Goal: Transaction & Acquisition: Purchase product/service

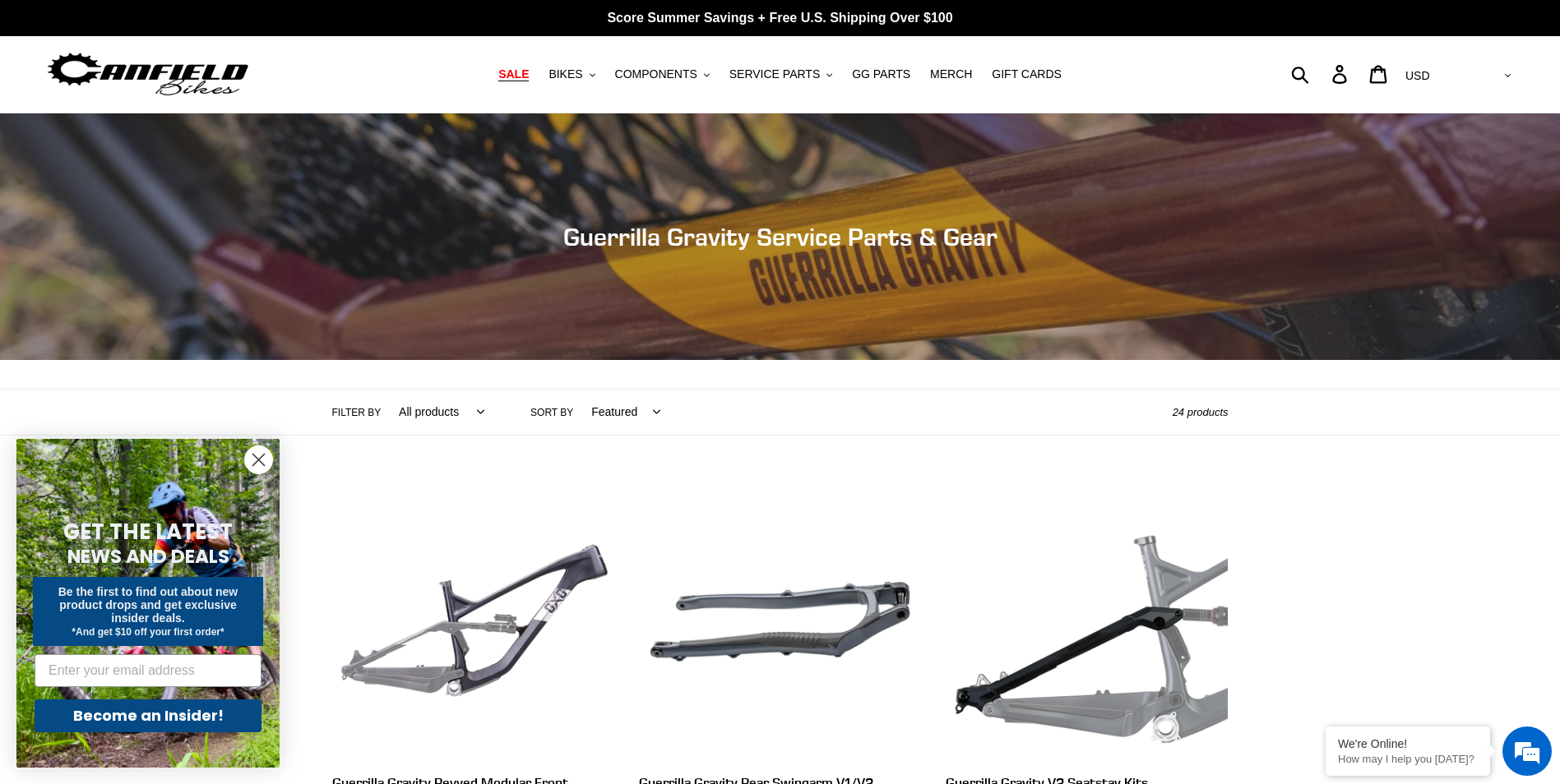
click at [529, 74] on span "SALE" at bounding box center [514, 74] width 31 height 14
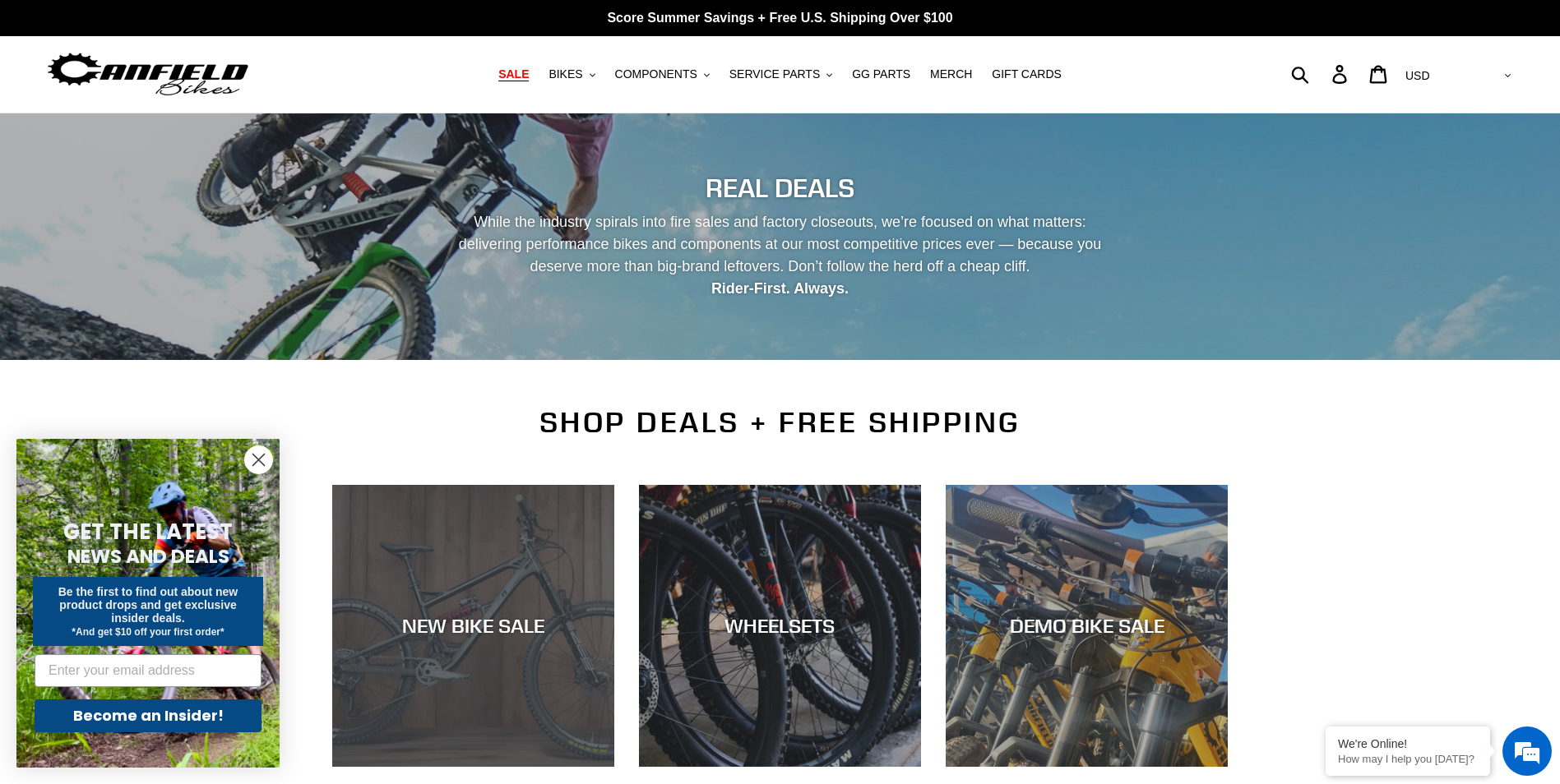
click at [440, 767] on div "NEW BIKE SALE" at bounding box center [473, 767] width 282 height 0
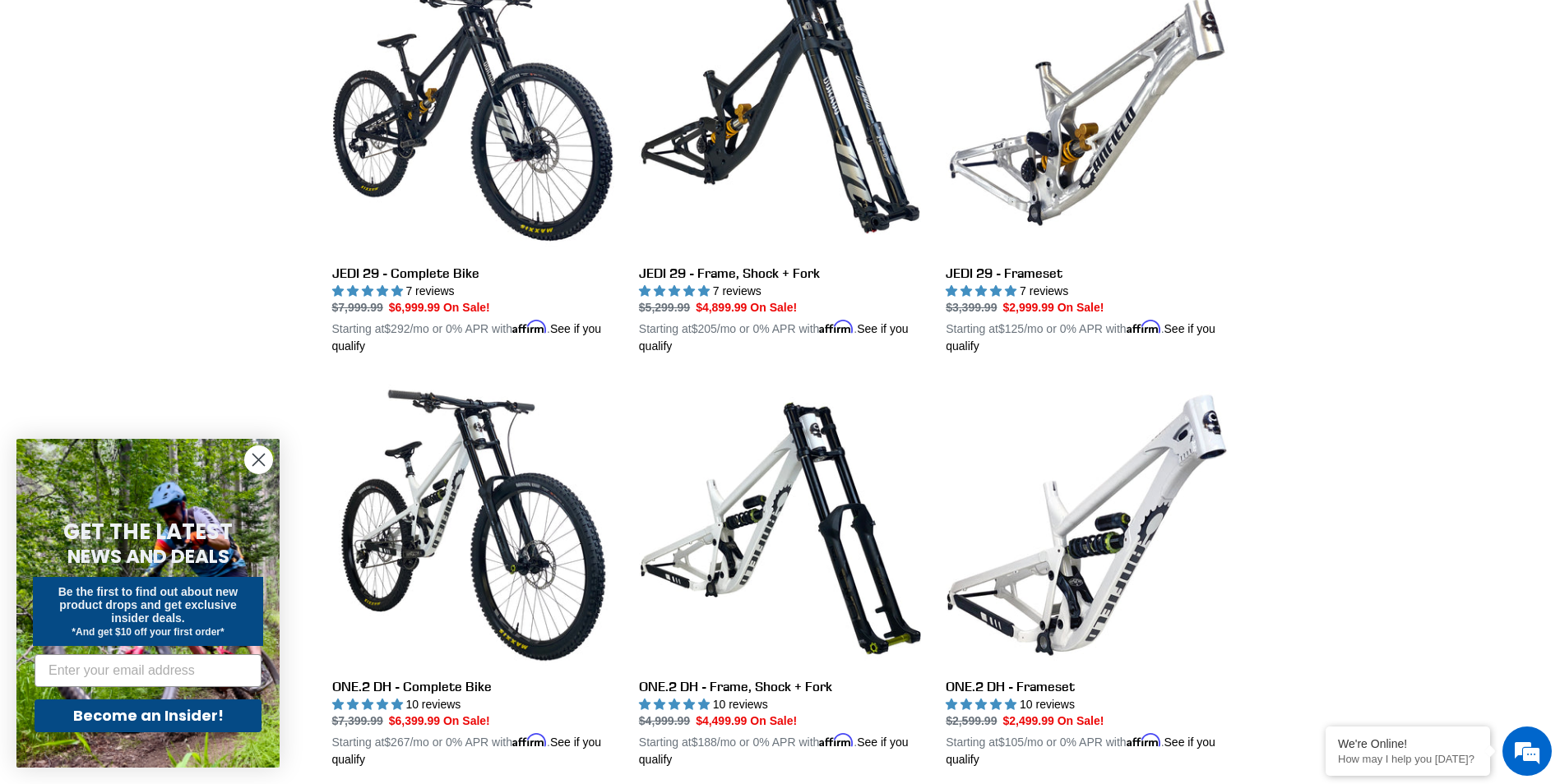
scroll to position [535, 0]
